Goal: Information Seeking & Learning: Understand process/instructions

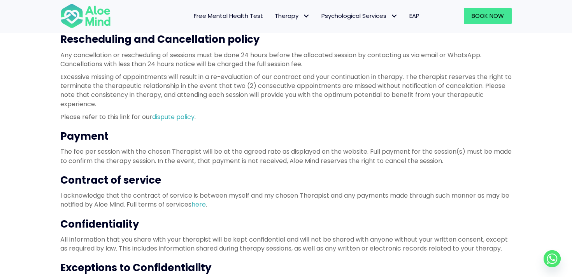
scroll to position [218, 0]
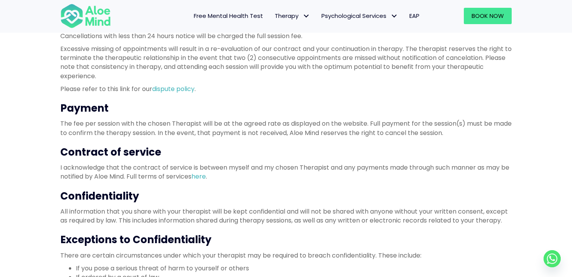
click at [192, 209] on p "All information that you share with your therapist will be kept confidential an…" at bounding box center [285, 216] width 451 height 18
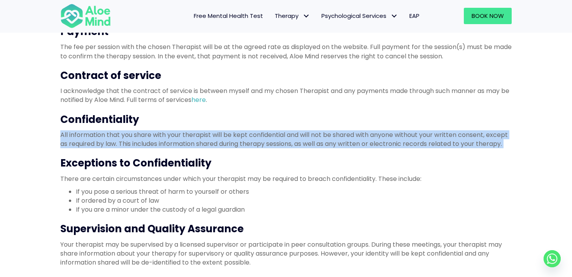
scroll to position [297, 0]
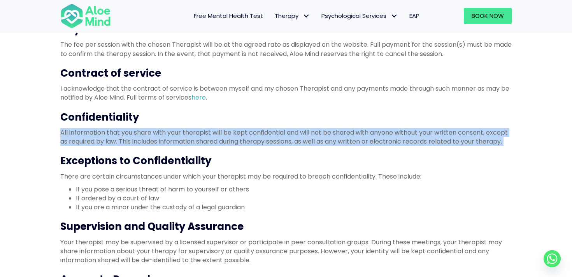
click at [201, 247] on p "Your therapist may be supervised by a licensed supervisor or participate in pee…" at bounding box center [285, 251] width 451 height 27
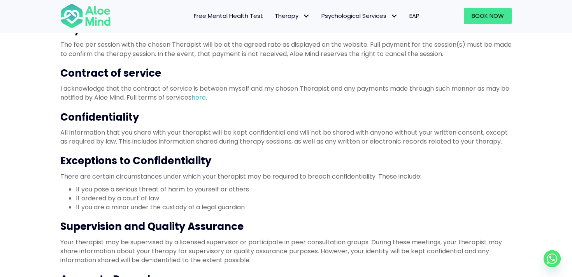
click at [201, 247] on p "Your therapist may be supervised by a licensed supervisor or participate in pee…" at bounding box center [285, 251] width 451 height 27
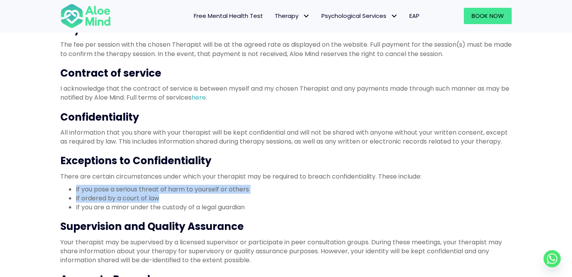
drag, startPoint x: 164, startPoint y: 197, endPoint x: 72, endPoint y: 187, distance: 92.3
click at [72, 187] on ul "If you pose a serious threat of harm to yourself or others If ordered by a cour…" at bounding box center [285, 198] width 451 height 27
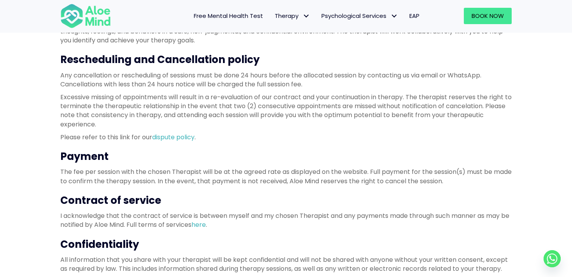
scroll to position [169, 0]
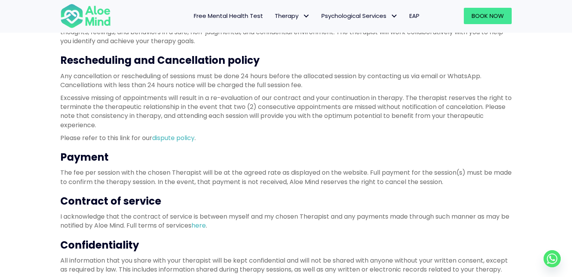
click at [119, 58] on h3 "Rescheduling and Cancellation policy" at bounding box center [285, 60] width 451 height 14
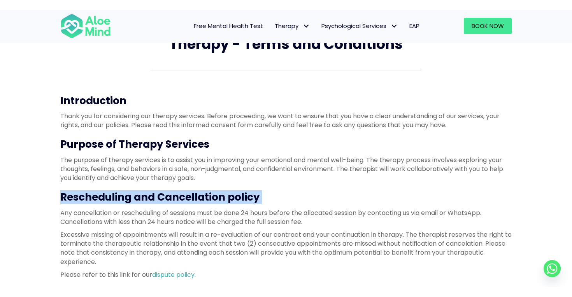
scroll to position [25, 0]
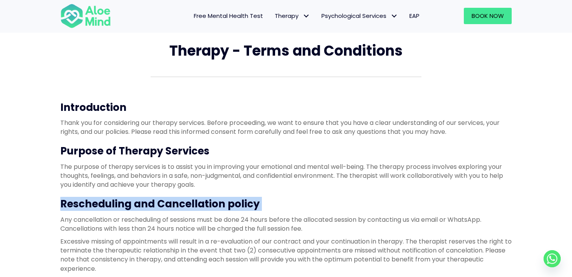
click at [185, 126] on p "Thank you for considering our therapy services. Before proceeding, we want to e…" at bounding box center [285, 127] width 451 height 18
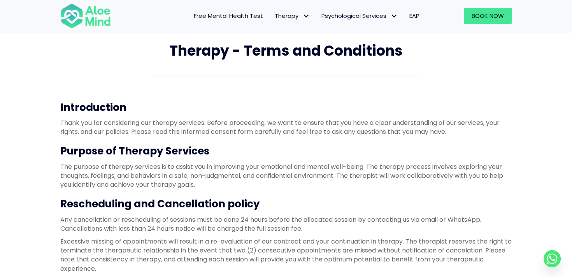
click at [185, 126] on p "Thank you for considering our therapy services. Before proceeding, we want to e…" at bounding box center [285, 127] width 451 height 18
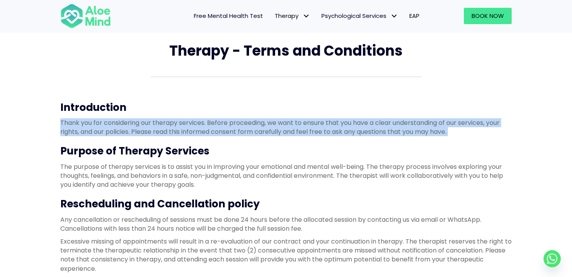
click at [185, 126] on p "Thank you for considering our therapy services. Before proceeding, we want to e…" at bounding box center [285, 127] width 451 height 18
click at [201, 102] on h3 "Introduction" at bounding box center [285, 107] width 451 height 14
